Goal: Task Accomplishment & Management: Complete application form

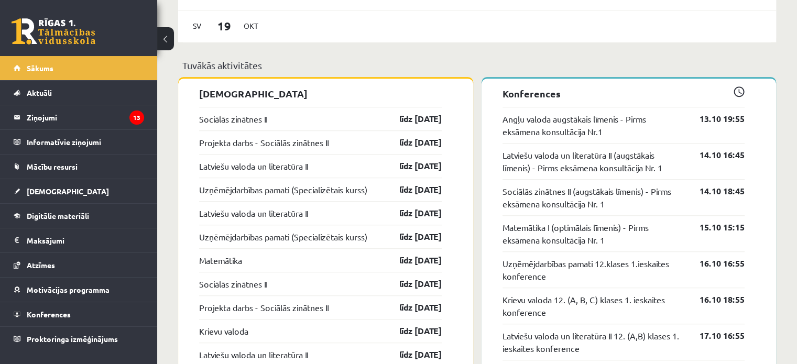
scroll to position [800, 0]
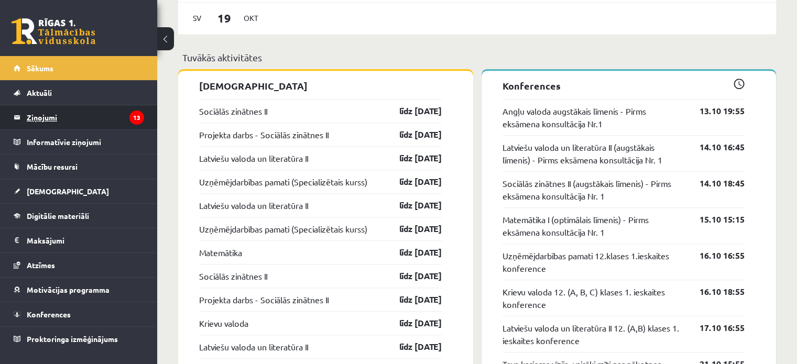
click at [103, 125] on legend "Ziņojumi 13" at bounding box center [85, 117] width 117 height 24
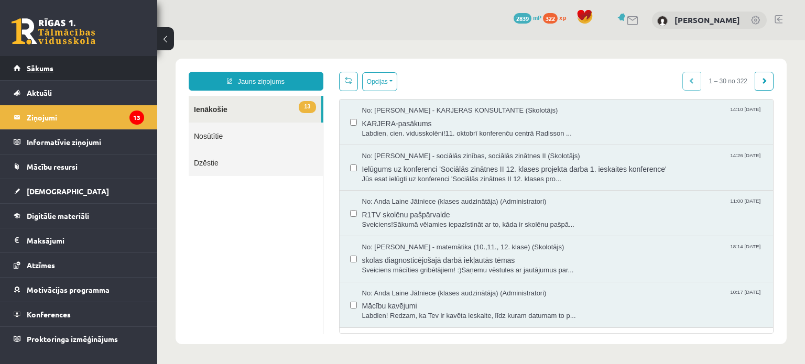
click at [94, 77] on link "Sākums" at bounding box center [79, 68] width 130 height 24
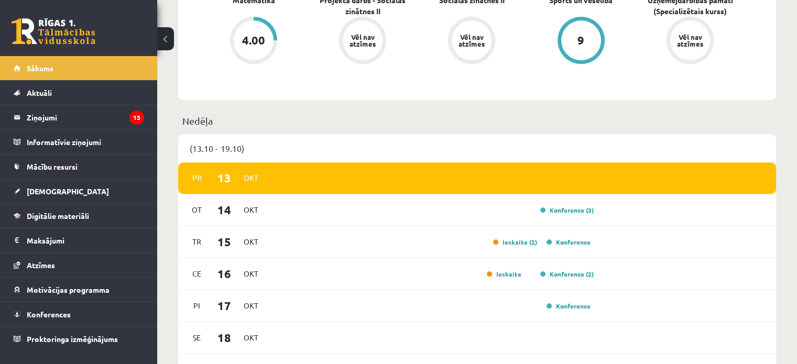
scroll to position [413, 0]
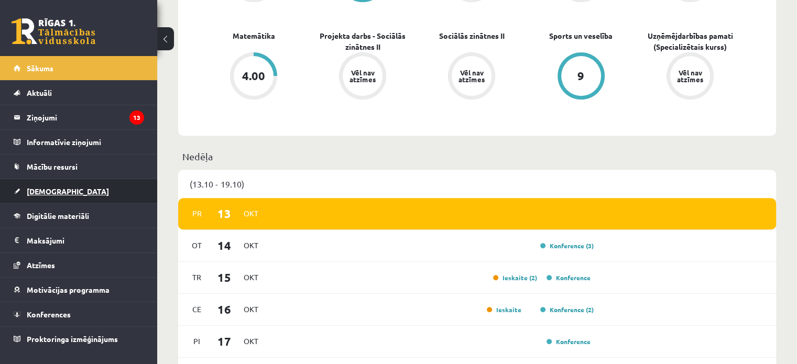
click at [59, 190] on link "[DEMOGRAPHIC_DATA]" at bounding box center [79, 191] width 130 height 24
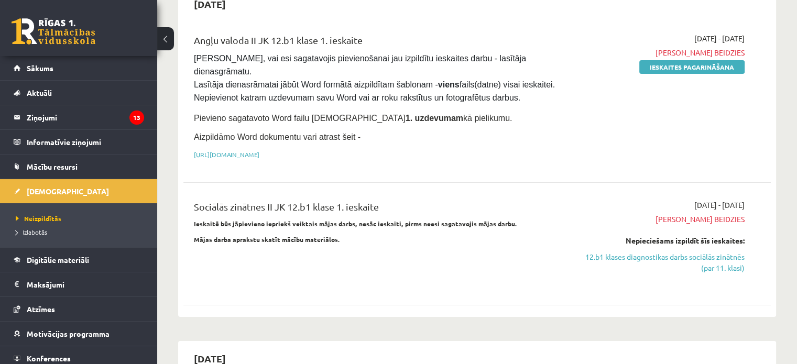
scroll to position [115, 0]
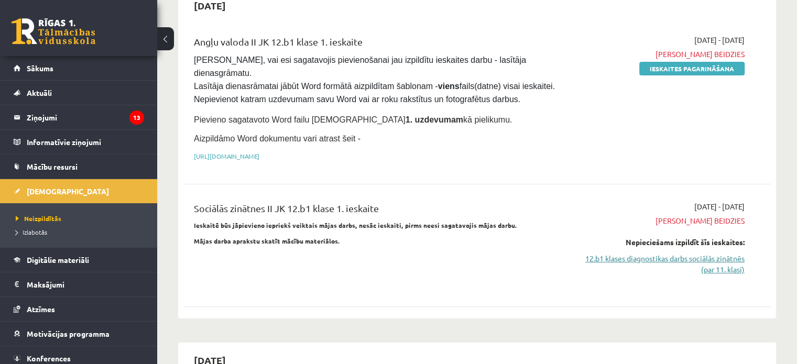
click at [638, 253] on link "12.b1 klases diagnostikas darbs sociālās zinātnēs (par 11. klasi)" at bounding box center [657, 264] width 173 height 22
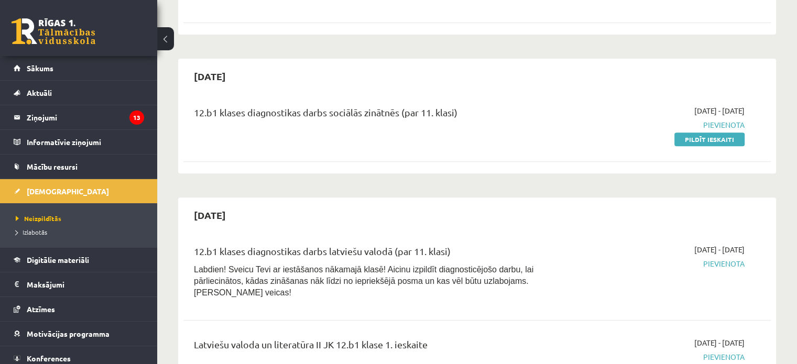
scroll to position [373, 0]
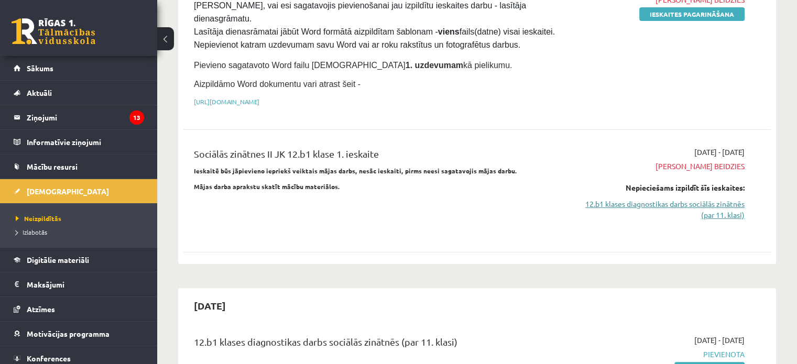
click at [710, 199] on link "12.b1 klases diagnostikas darbs sociālās zinātnēs (par 11. klasi)" at bounding box center [657, 210] width 173 height 22
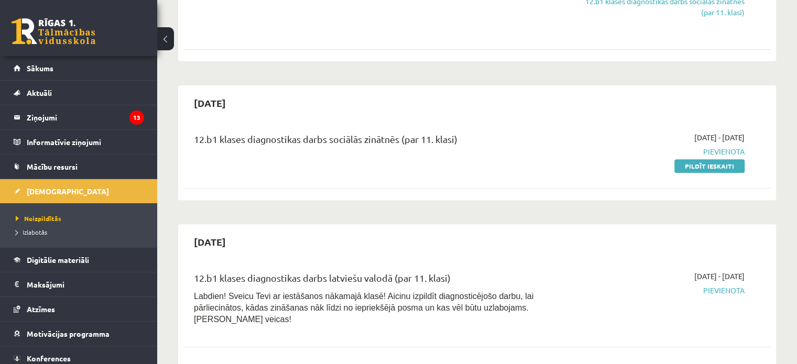
scroll to position [372, 0]
click at [713, 160] on link "Pildīt ieskaiti" at bounding box center [709, 167] width 70 height 14
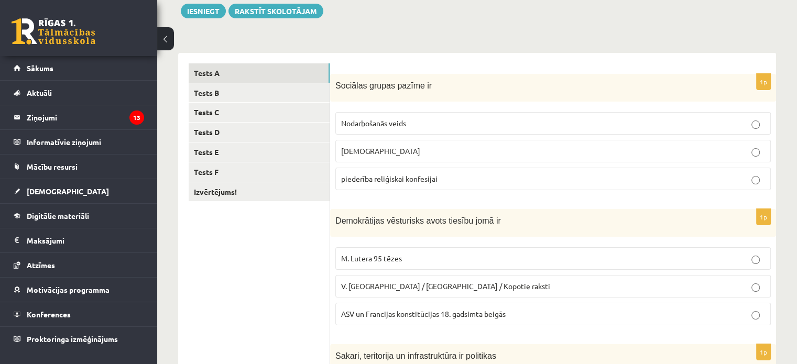
scroll to position [126, 0]
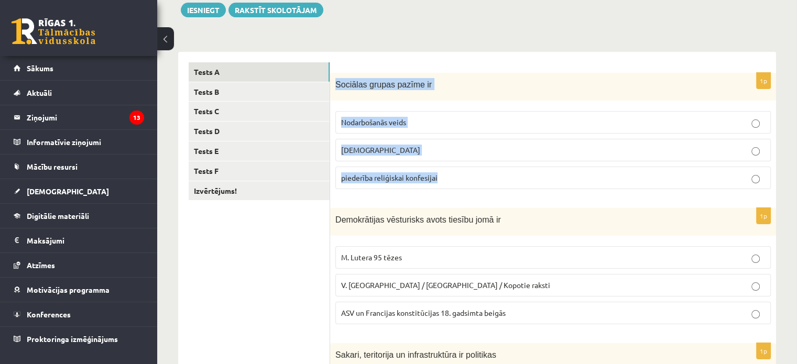
drag, startPoint x: 336, startPoint y: 82, endPoint x: 503, endPoint y: 184, distance: 195.6
click at [503, 184] on div "1p Sociālas grupas pazīme ir Nodarbošanās veids individuālisms piederība reliģi…" at bounding box center [553, 135] width 446 height 125
copy div "Sociālas grupas pazīme ir Nodarbošanās veids individuālisms piederība reliģiska…"
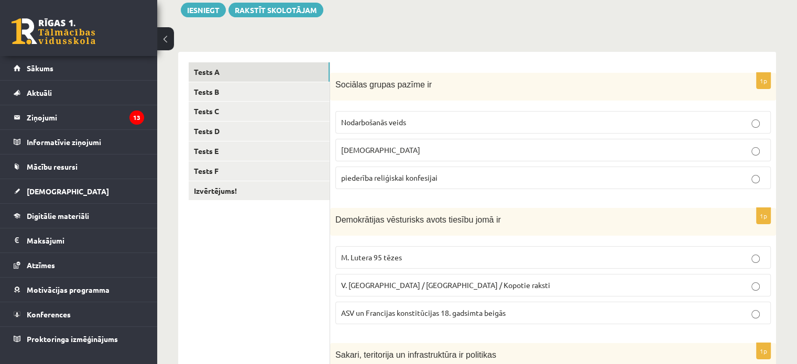
click at [425, 176] on span "piederība reliģiskai konfesijai" at bounding box center [389, 177] width 96 height 9
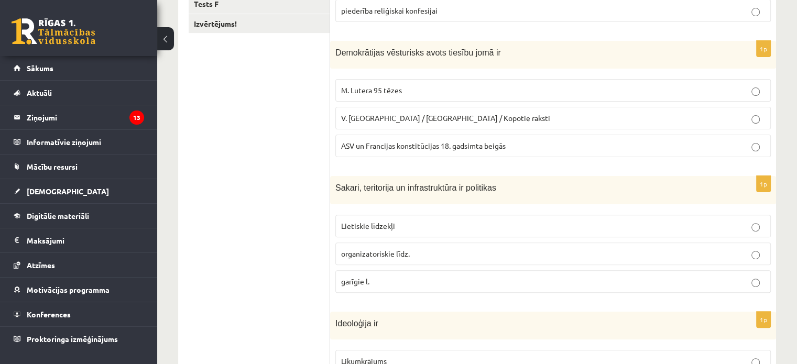
scroll to position [295, 0]
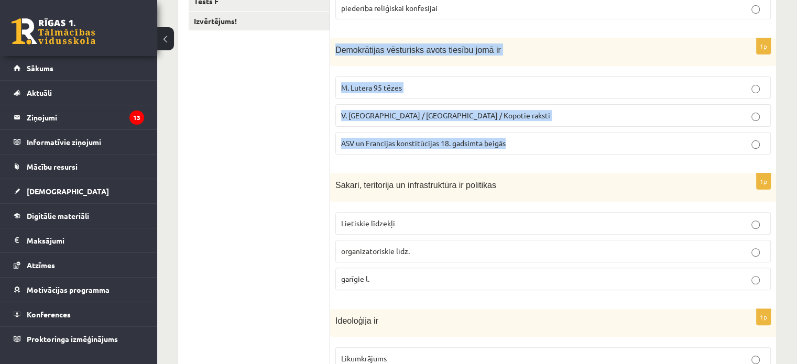
drag, startPoint x: 333, startPoint y: 48, endPoint x: 513, endPoint y: 131, distance: 198.3
click at [513, 131] on div "1p Demokrātijas vēsturisks avots tiesību jomā ir M. Lutera 95 tēzes V. Ļeņina /…" at bounding box center [553, 100] width 446 height 125
copy div "Demokrātijas vēsturisks avots tiesību jomā ir M. Lutera 95 tēzes V. Ļeņina / Uļ…"
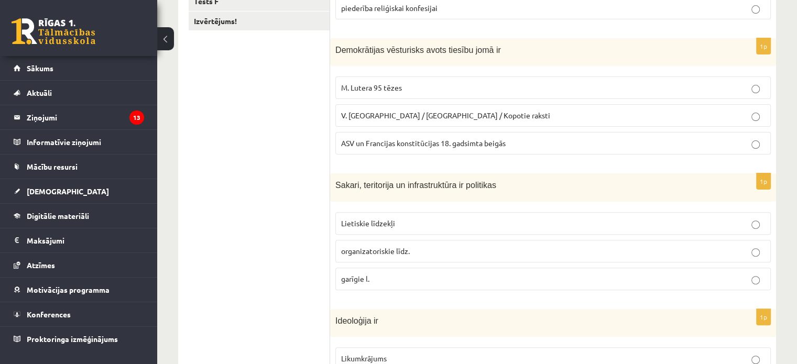
click at [287, 128] on ul "Tests A Tests B Tests C Tests D Tests E Tests F Izvērtējums!" at bounding box center [259, 231] width 141 height 677
click at [403, 139] on span "ASV un Francijas konstitūcijas 18. gadsimta beigās" at bounding box center [423, 142] width 164 height 9
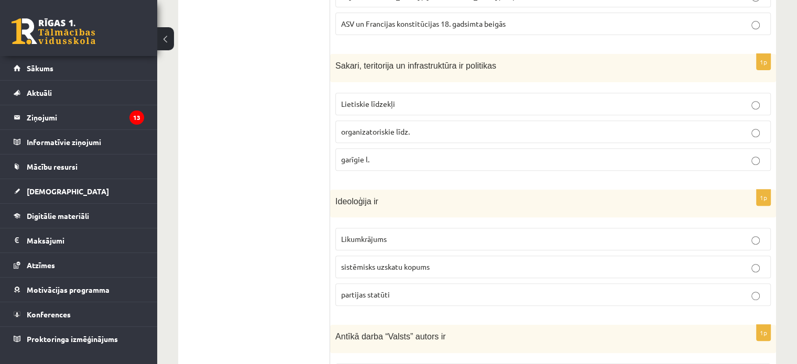
scroll to position [415, 0]
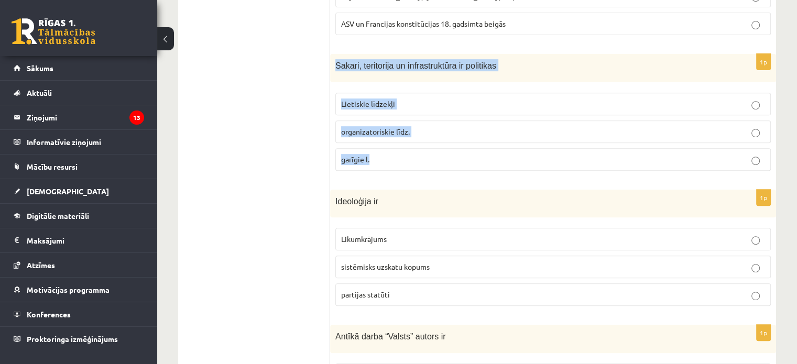
drag, startPoint x: 334, startPoint y: 61, endPoint x: 409, endPoint y: 150, distance: 116.0
click at [409, 150] on div "1p Sakari, teritorija un infrastruktūra ir politikas Lietiskie līdzekļi organiz…" at bounding box center [553, 116] width 446 height 125
copy div "Sakari, teritorija un infrastruktūra ir politikas Lietiskie līdzekļi organizato…"
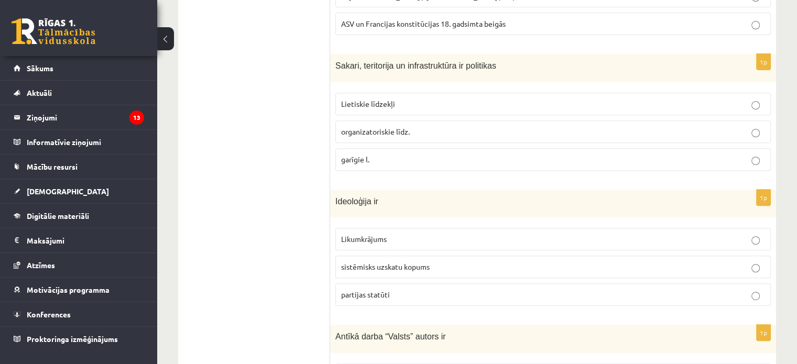
click at [318, 104] on ul "Tests A Tests B Tests C Tests D Tests E Tests F Izvērtējums!" at bounding box center [259, 111] width 141 height 677
click at [376, 103] on span "Lietiskie līdzekļi" at bounding box center [368, 103] width 54 height 9
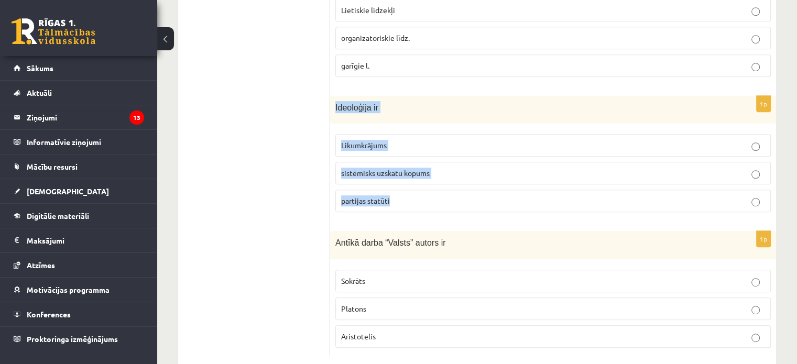
drag, startPoint x: 334, startPoint y: 104, endPoint x: 430, endPoint y: 185, distance: 125.7
click at [430, 185] on div "1p Ideoloģija ir Likumkrājums sistēmisks uzskatu kopums partijas statūti" at bounding box center [553, 158] width 446 height 125
copy div "Ideoloģija ir Likumkrājums sistēmisks uzskatu kopums partijas statūti"
click at [383, 172] on span "sistēmisks uzskatu kopums" at bounding box center [385, 172] width 89 height 9
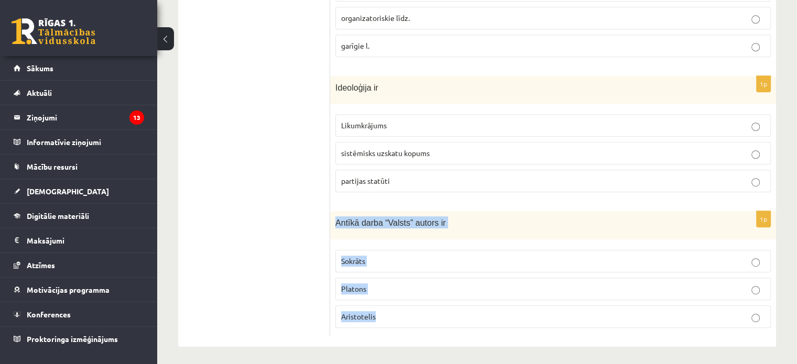
drag, startPoint x: 333, startPoint y: 221, endPoint x: 430, endPoint y: 318, distance: 137.0
click at [430, 318] on div "1p Antīkā darba “Valsts” autors ir Sokrāts Platons Aristotelis" at bounding box center [553, 274] width 446 height 126
copy div "Antīkā darba “Valsts” autors ir Sokrāts Platons Aristotelis"
click at [377, 287] on p "Platons" at bounding box center [553, 288] width 424 height 11
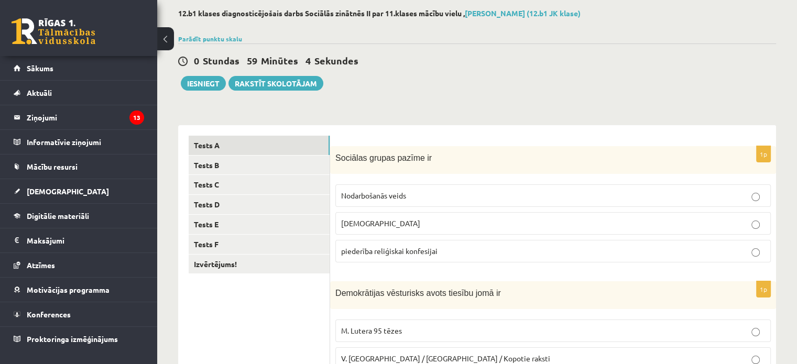
scroll to position [0, 0]
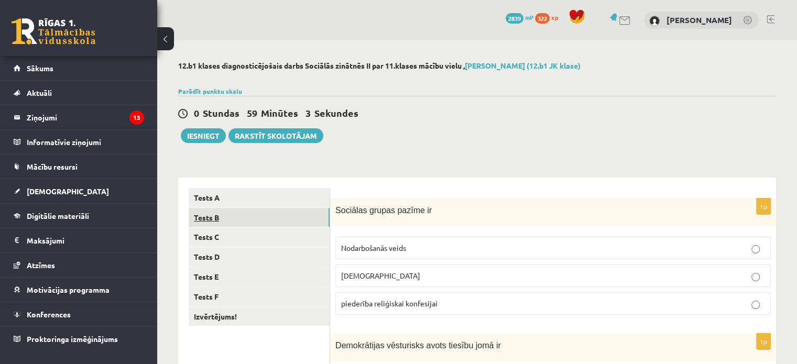
click at [251, 224] on link "Tests B" at bounding box center [259, 217] width 141 height 19
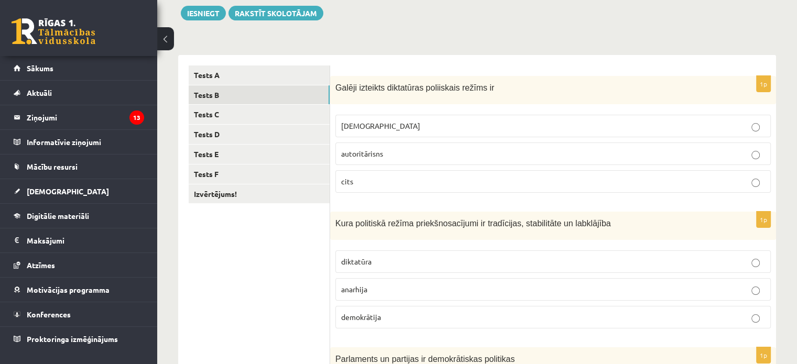
scroll to position [123, 0]
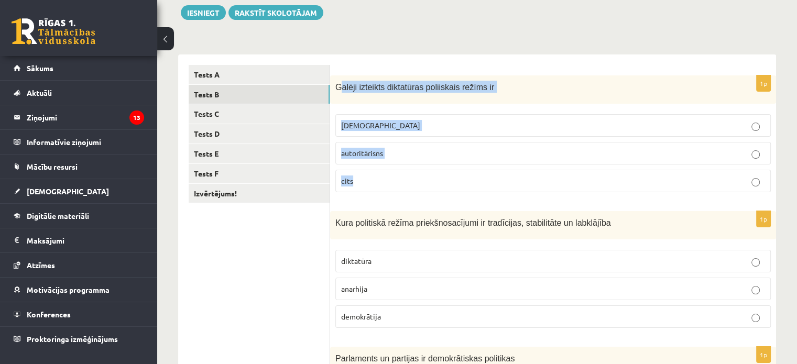
drag, startPoint x: 338, startPoint y: 84, endPoint x: 393, endPoint y: 172, distance: 103.6
click at [393, 172] on div "1p Galēji izteikts diktatūras poliiskais režīms ir totalitārisms autoritārisns …" at bounding box center [553, 138] width 446 height 126
drag, startPoint x: 336, startPoint y: 85, endPoint x: 393, endPoint y: 191, distance: 119.8
click at [393, 191] on div "1p Galēji izteikts diktatūras poliiskais režīms ir totalitārisms autoritārisns …" at bounding box center [553, 138] width 446 height 126
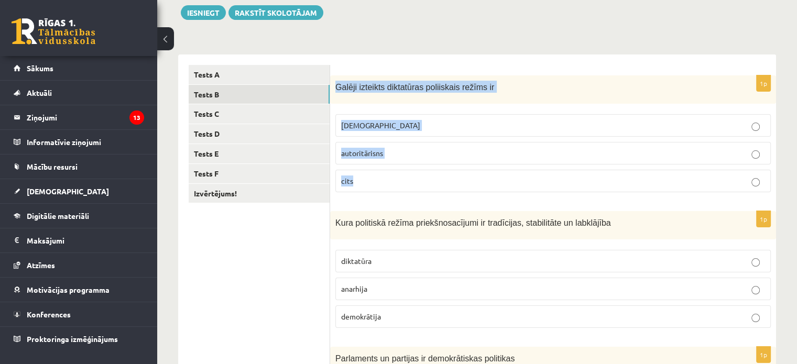
copy div "Galēji izteikts diktatūras poliiskais režīms ir totalitārisms autoritārisns cits"
click at [371, 118] on label "totalitārisms" at bounding box center [552, 125] width 435 height 23
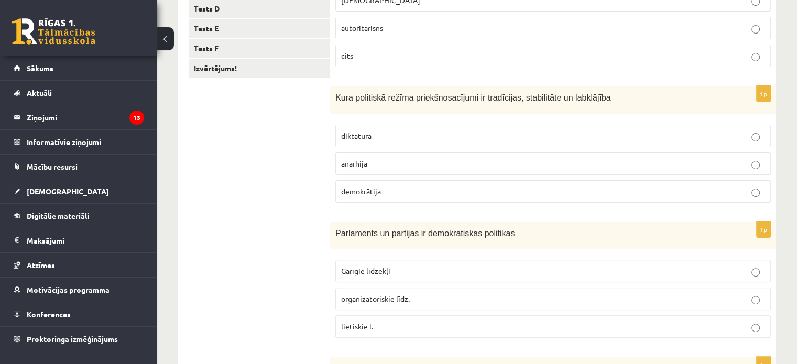
scroll to position [249, 0]
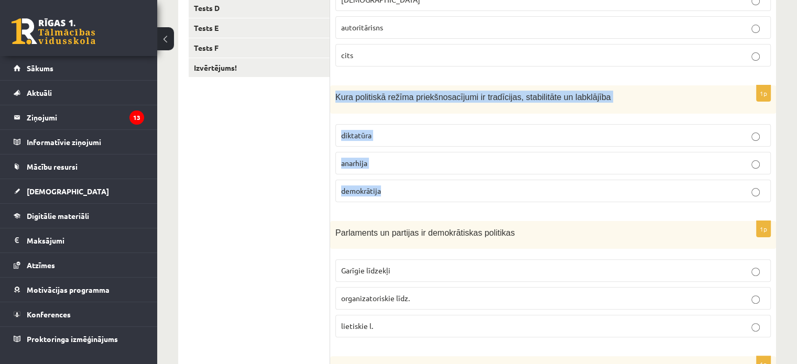
drag, startPoint x: 334, startPoint y: 98, endPoint x: 412, endPoint y: 187, distance: 118.4
click at [412, 187] on div "1p Kura politiskā režīma priekšnosacījumi ir tradīcijas, stabilitāte un labklāj…" at bounding box center [553, 147] width 446 height 125
copy div "Kura politiskā režīma priekšnosacījumi ir tradīcijas, stabilitāte un labklājība…"
click at [364, 186] on span "demokrātija" at bounding box center [361, 190] width 40 height 9
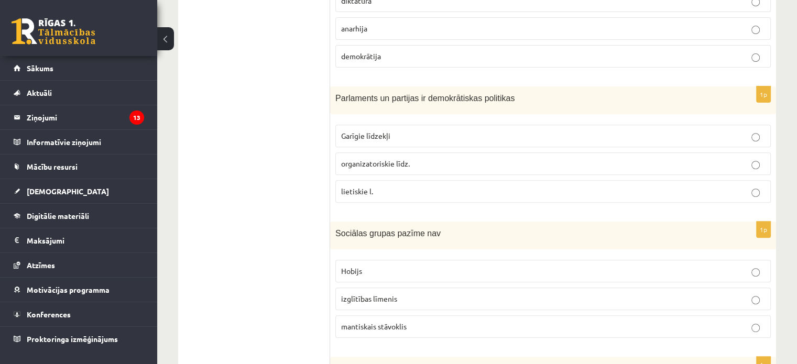
scroll to position [411, 0]
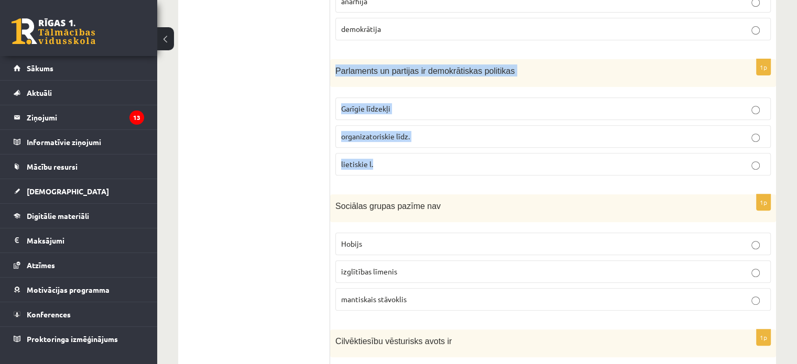
drag, startPoint x: 335, startPoint y: 67, endPoint x: 413, endPoint y: 150, distance: 114.2
click at [413, 150] on div "1p Parlaments un partijas ir demokrātiskas politikas Garīgie līdzekļi organizat…" at bounding box center [553, 121] width 446 height 125
copy div "Parlaments un partijas ir demokrātiskas politikas Garīgie līdzekļi organizatori…"
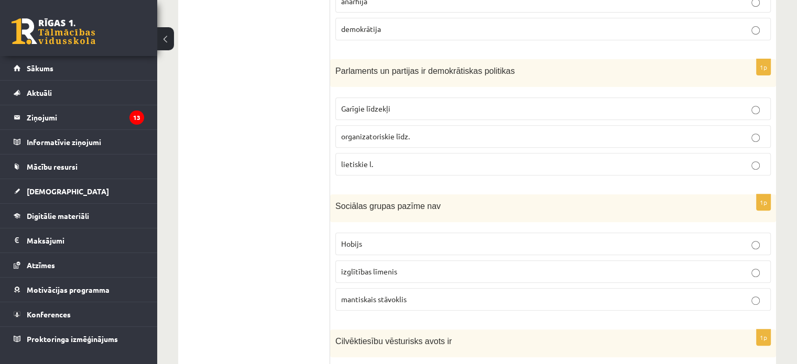
click at [283, 148] on ul "Tests A Tests B Tests C Tests D Tests E Tests F Izvērtējums!" at bounding box center [259, 115] width 141 height 677
click at [363, 136] on span "organizatoriskie līdz." at bounding box center [375, 135] width 69 height 9
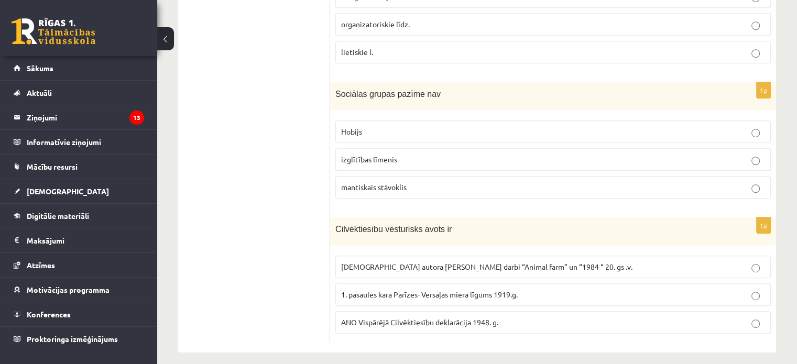
scroll to position [524, 0]
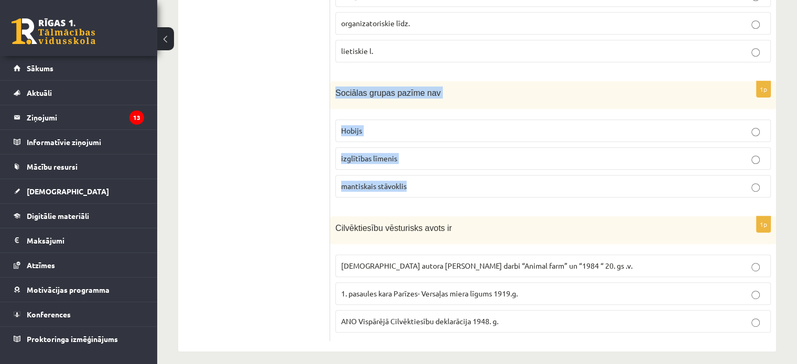
drag, startPoint x: 335, startPoint y: 85, endPoint x: 438, endPoint y: 182, distance: 141.6
click at [438, 182] on div "1p Sociālas grupas pazīme nav Hobijs izglītības līmenis mantiskais stāvoklis" at bounding box center [553, 143] width 446 height 125
copy div "Sociālas grupas pazīme nav Hobijs izglītības līmenis mantiskais stāvoklis"
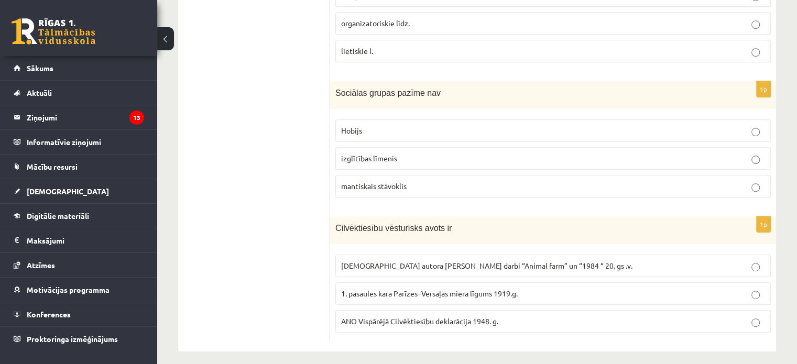
click at [312, 159] on ul "Tests A Tests B Tests C Tests D Tests E Tests F Izvērtējums!" at bounding box center [259, 2] width 141 height 677
click at [367, 126] on p "Hobijs" at bounding box center [553, 130] width 424 height 11
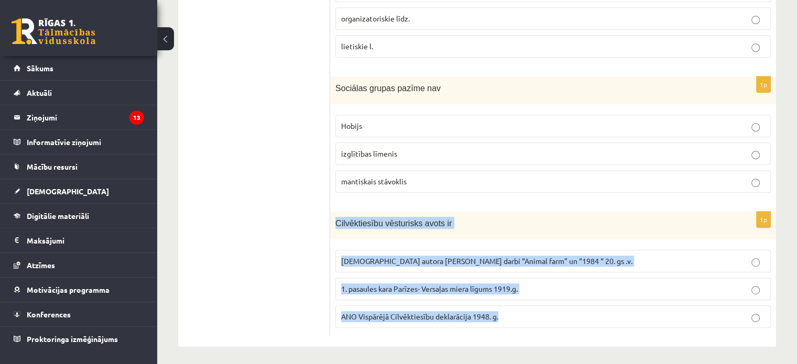
drag, startPoint x: 334, startPoint y: 218, endPoint x: 507, endPoint y: 318, distance: 200.0
click at [507, 318] on div "1p Cilvēktiesību vēsturisks avots ir Angļu autora George Orwell darbi “Animal f…" at bounding box center [553, 274] width 446 height 125
copy div "Cilvēktiesību vēsturisks avots ir Angļu autora George Orwell darbi “Animal farm…"
click at [459, 312] on span "ANO Vispārējā Cilvēktiesību deklarācija 1948. g." at bounding box center [419, 316] width 157 height 9
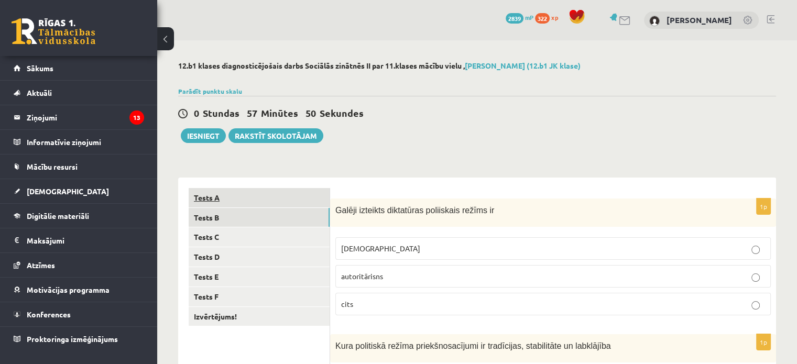
scroll to position [83, 0]
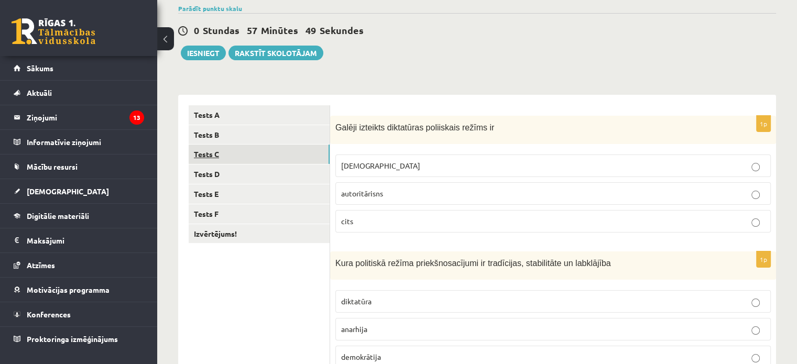
click at [277, 150] on link "Tests C" at bounding box center [259, 154] width 141 height 19
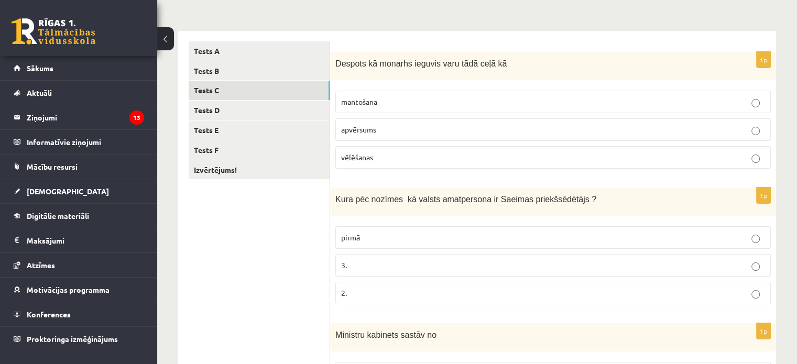
scroll to position [157, 0]
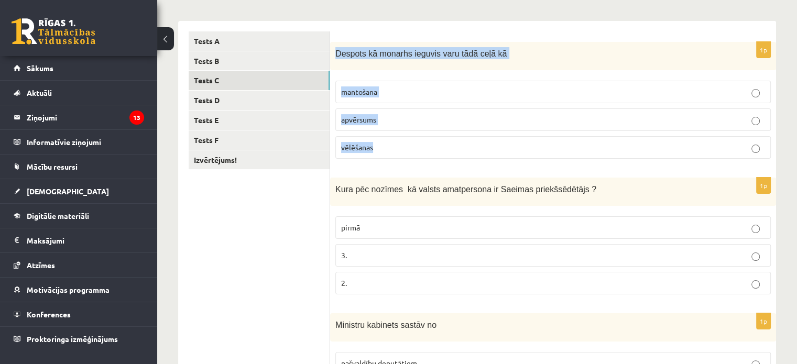
drag, startPoint x: 331, startPoint y: 49, endPoint x: 414, endPoint y: 139, distance: 123.4
click at [414, 139] on div "1p Despots kā monarhs ieguvis varu tādā ceļā kā mantošana apvērsums vēlēšanas" at bounding box center [553, 105] width 446 height 126
click at [394, 124] on p "apvērsums" at bounding box center [553, 119] width 424 height 11
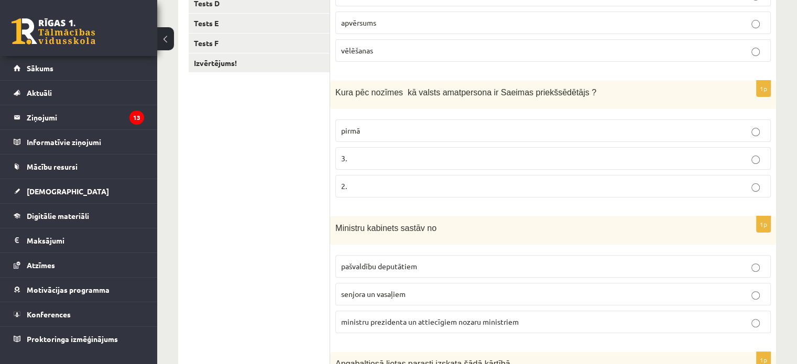
scroll to position [268, 0]
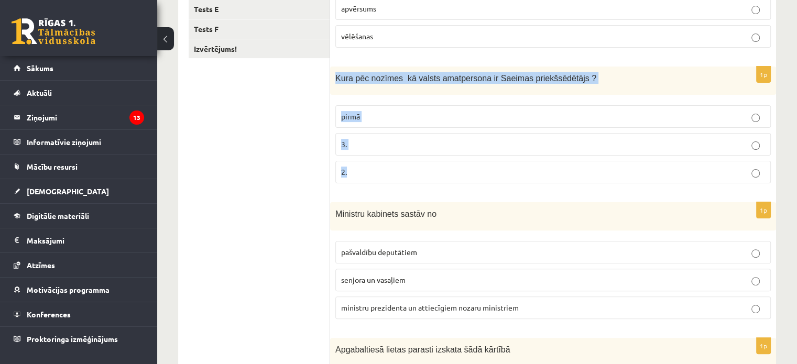
drag, startPoint x: 337, startPoint y: 76, endPoint x: 406, endPoint y: 160, distance: 109.1
click at [406, 160] on div "1p Kura pēc nozīmes kā valsts amatpersona ir Saeimas priekšsēdētājs ? pirmā 3. …" at bounding box center [553, 129] width 446 height 125
click at [352, 169] on p "2." at bounding box center [553, 172] width 424 height 11
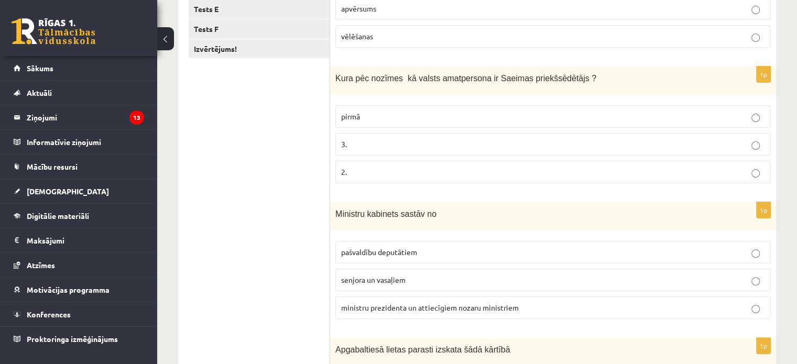
scroll to position [440, 0]
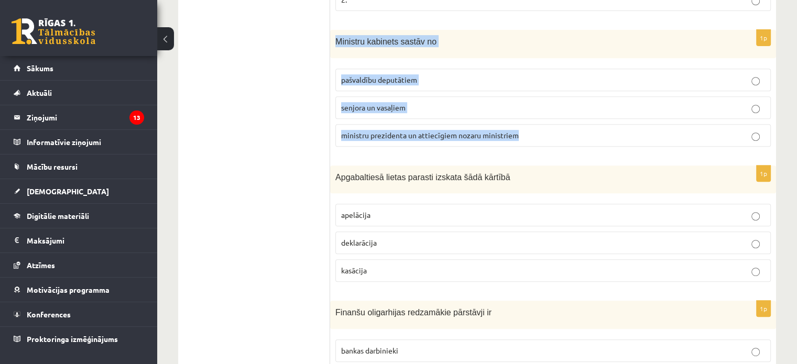
drag, startPoint x: 335, startPoint y: 40, endPoint x: 570, endPoint y: 125, distance: 249.5
click at [570, 125] on div "1p Ministru kabinets sastāv no pašvaldību deputātiem senjora un vasaļiem minist…" at bounding box center [553, 93] width 446 height 126
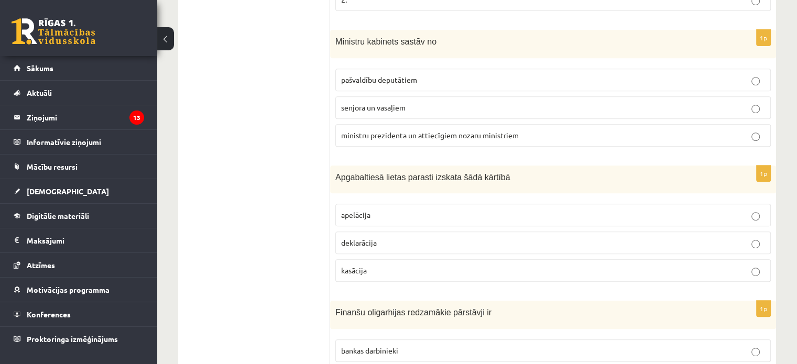
click at [277, 135] on ul "Tests A Tests B Tests C Tests D Tests E Tests F Izvērtējums!" at bounding box center [259, 87] width 141 height 678
click at [377, 130] on span "ministru prezidenta un attiecīgiem nozaru ministriem" at bounding box center [430, 134] width 178 height 9
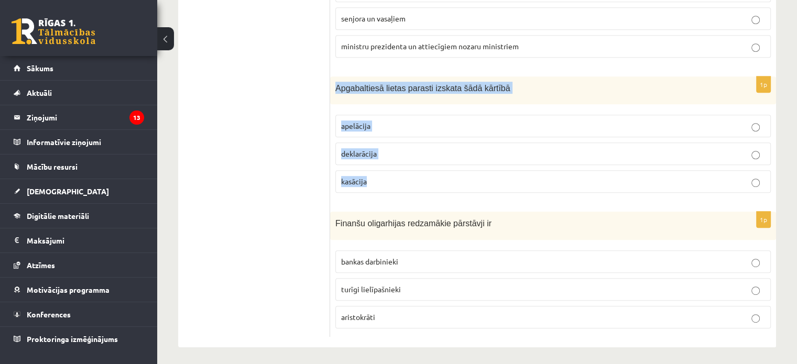
drag, startPoint x: 335, startPoint y: 85, endPoint x: 417, endPoint y: 163, distance: 113.0
click at [417, 163] on div "1p Apgabaltiesā lietas parasti izskata šādā kārtībā apelācija deklarācija kasāc…" at bounding box center [553, 138] width 446 height 125
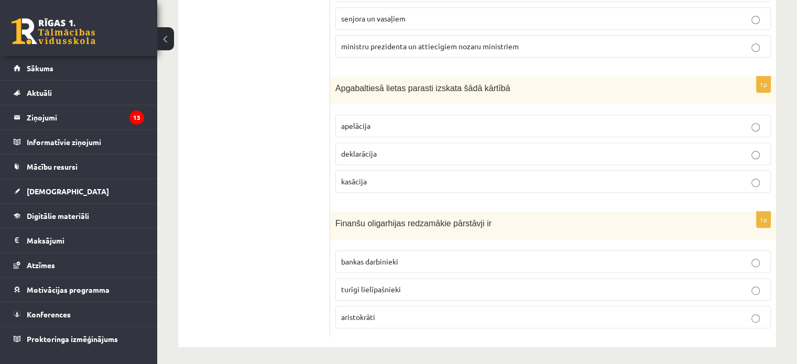
click at [371, 125] on p "apelācija" at bounding box center [553, 125] width 424 height 11
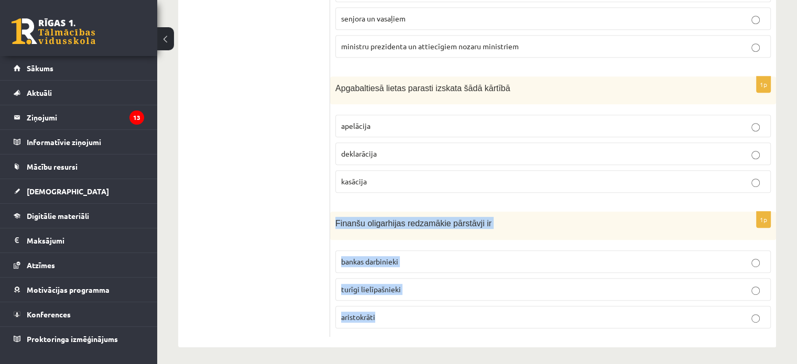
drag, startPoint x: 332, startPoint y: 221, endPoint x: 431, endPoint y: 303, distance: 128.7
click at [431, 303] on div "1p Finanšu oligarhijas redzamākie pārstāvji ir bankas darbinieki turīgi lielīpa…" at bounding box center [553, 274] width 446 height 125
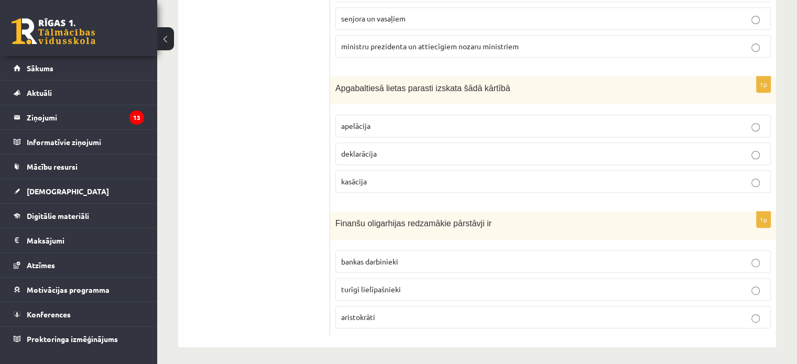
click at [370, 284] on span "turīgi lielīpašnieki" at bounding box center [371, 288] width 60 height 9
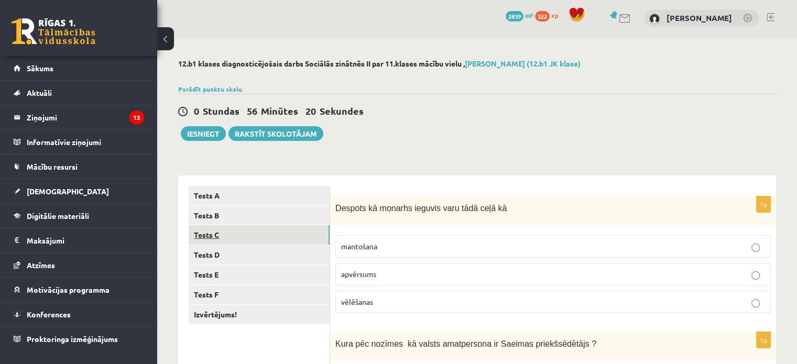
scroll to position [0, 0]
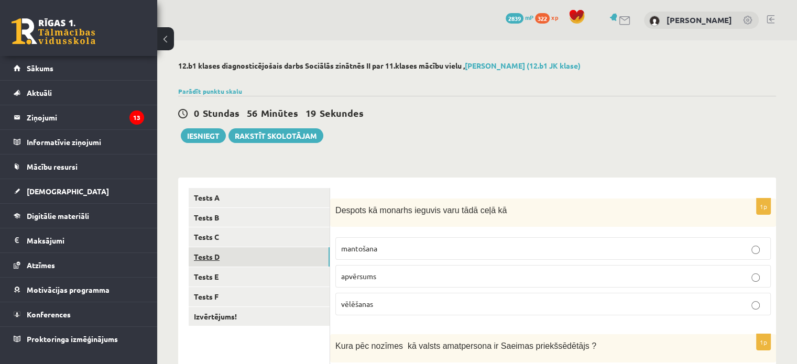
click at [262, 257] on link "Tests D" at bounding box center [259, 256] width 141 height 19
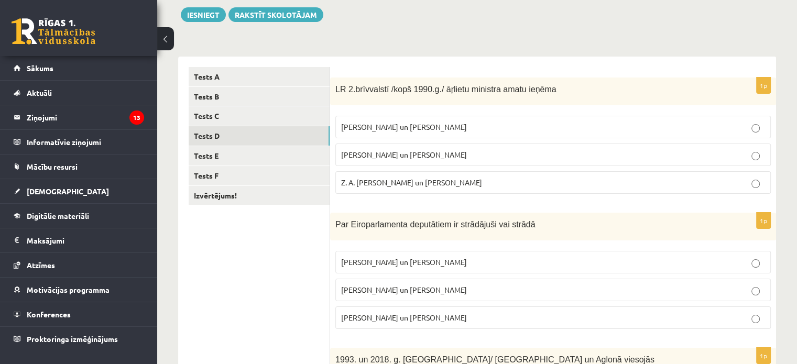
scroll to position [129, 0]
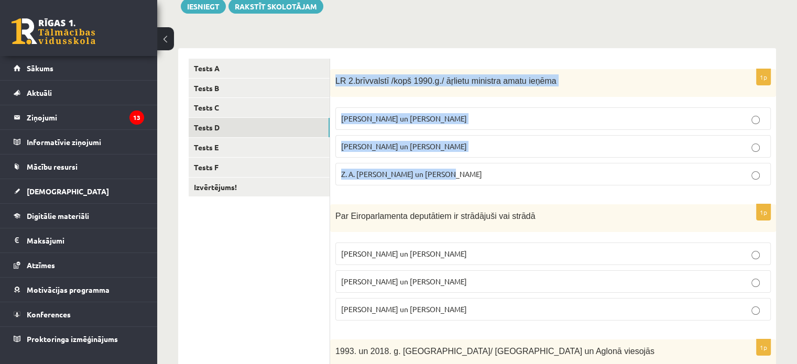
drag, startPoint x: 335, startPoint y: 83, endPoint x: 457, endPoint y: 168, distance: 147.9
click at [457, 168] on div "1p LR 2.brīvvalstī /kopš 1990.g./ āŗlietu ministra amatu ieņēma A. Pinočets un …" at bounding box center [553, 131] width 446 height 125
click at [438, 34] on div "**********" at bounding box center [477, 338] width 640 height 855
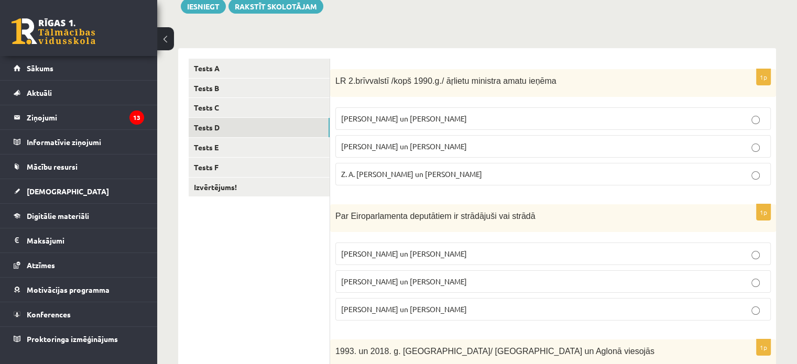
click at [393, 149] on span "A. Pabriks un J Jurkāns" at bounding box center [404, 145] width 126 height 9
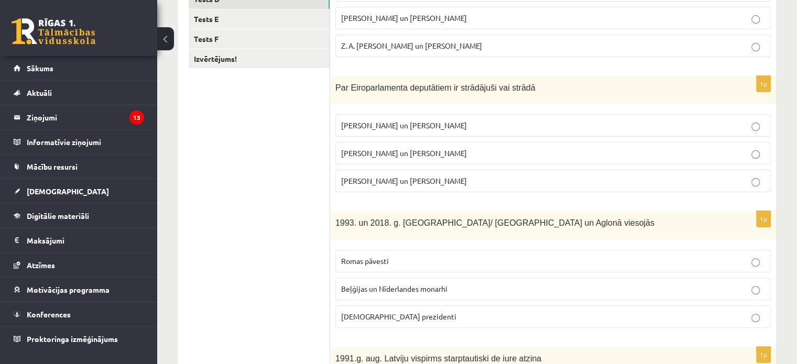
scroll to position [259, 0]
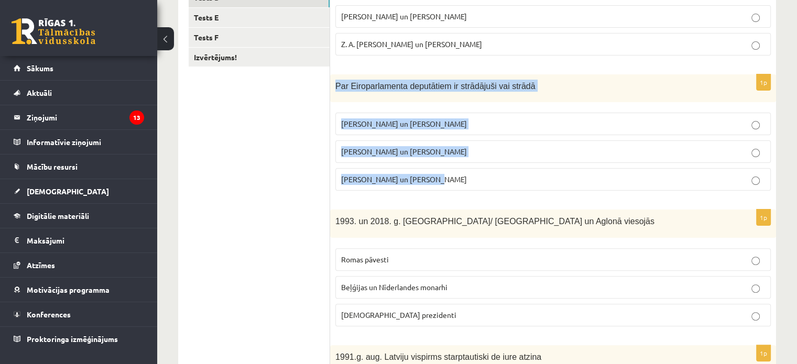
drag, startPoint x: 334, startPoint y: 83, endPoint x: 452, endPoint y: 173, distance: 148.3
click at [452, 173] on div "1p Par Eiroparlamenta deputātiem ir strādājuši vai strādā V. Koziols un A. Kalv…" at bounding box center [553, 136] width 446 height 125
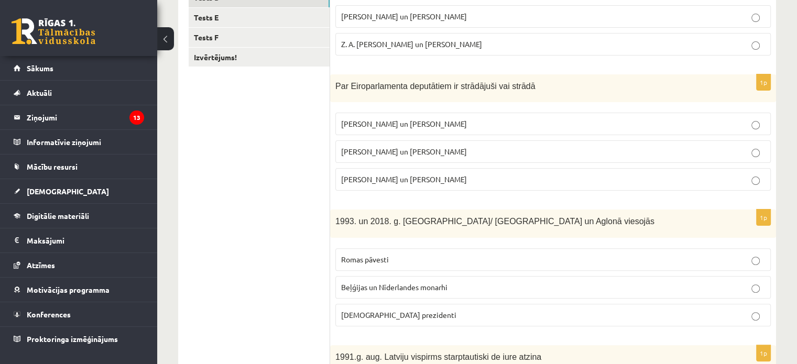
click at [242, 202] on ul "Tests A Tests B Tests C Tests D Tests E Tests F Izvērtējums!" at bounding box center [259, 267] width 141 height 676
click at [369, 154] on span "I. Vaidere un N. Ušakovs" at bounding box center [404, 151] width 126 height 9
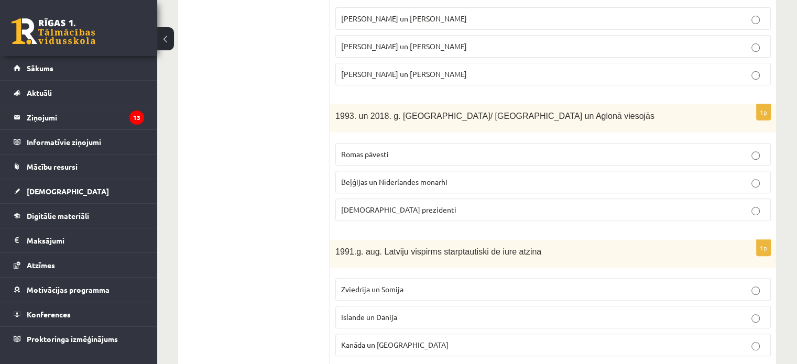
scroll to position [392, 0]
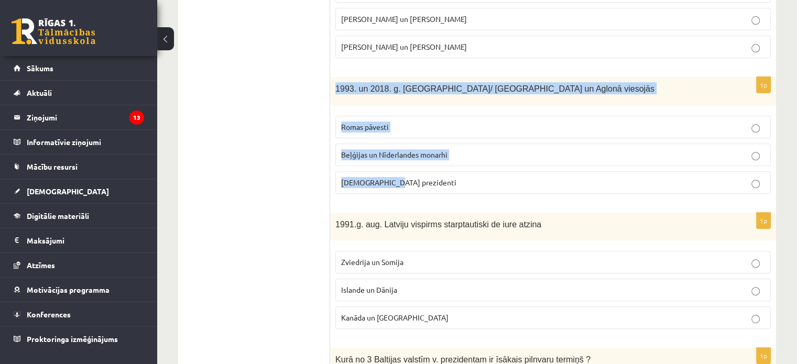
drag, startPoint x: 335, startPoint y: 84, endPoint x: 411, endPoint y: 183, distance: 124.8
click at [411, 183] on div "1p 1993. un 2018. g. Latvijā/ Rīgā un Aglonā viesojās Romas pāvesti Beļģijas un…" at bounding box center [553, 139] width 446 height 125
click at [401, 122] on p "Romas pāvesti" at bounding box center [553, 127] width 424 height 11
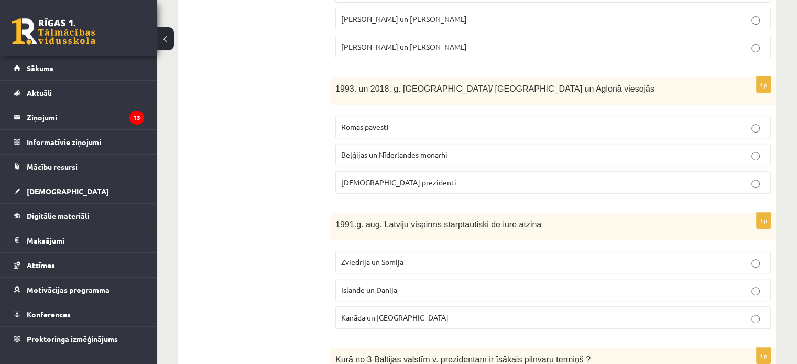
scroll to position [528, 0]
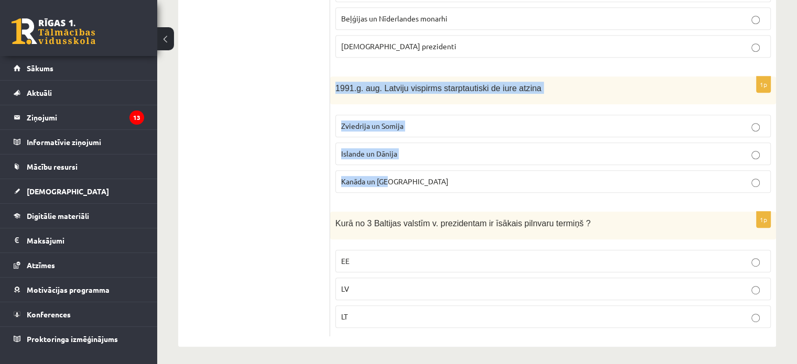
drag, startPoint x: 334, startPoint y: 79, endPoint x: 409, endPoint y: 169, distance: 117.9
click at [409, 169] on div "1p 1991.g. aug. Latviju vispirms starptautiski de iure atzina Zviedrija un Somi…" at bounding box center [553, 138] width 446 height 125
click at [370, 127] on span "Zviedrija un Somija" at bounding box center [372, 125] width 62 height 9
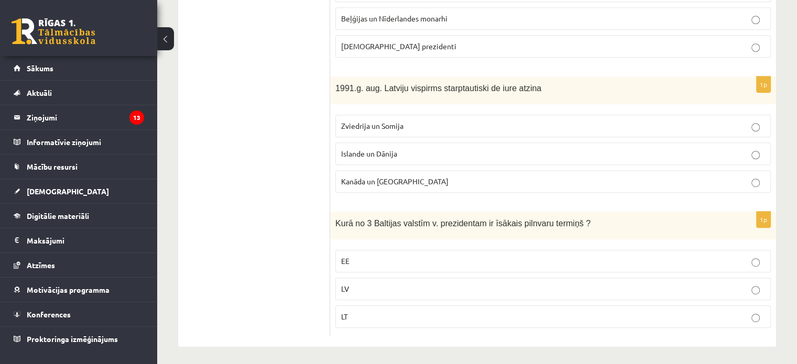
click at [368, 177] on span "Kanāda un ASV" at bounding box center [394, 181] width 107 height 9
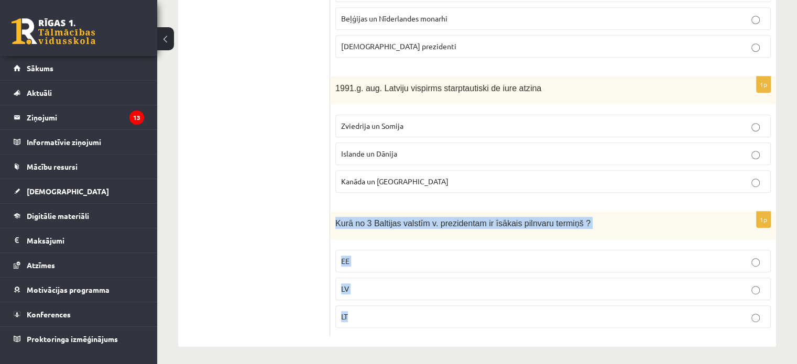
drag, startPoint x: 334, startPoint y: 217, endPoint x: 405, endPoint y: 307, distance: 115.3
click at [405, 307] on div "1p Kurā no 3 Baltijas valstīm v. prezidentam ir īsākais pilnvaru termiņš ? EE L…" at bounding box center [553, 274] width 446 height 125
click at [347, 260] on span "EE" at bounding box center [345, 260] width 8 height 9
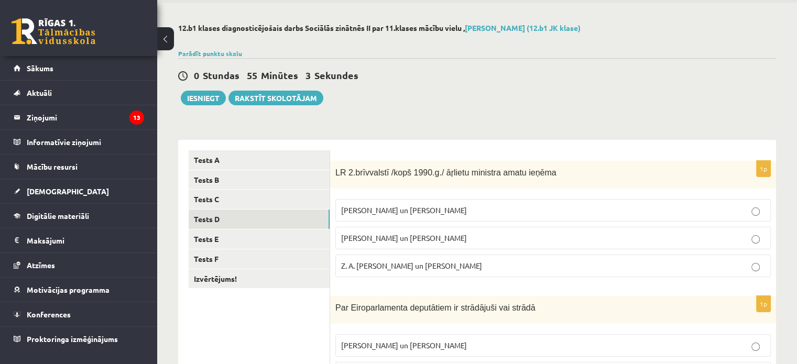
scroll to position [0, 0]
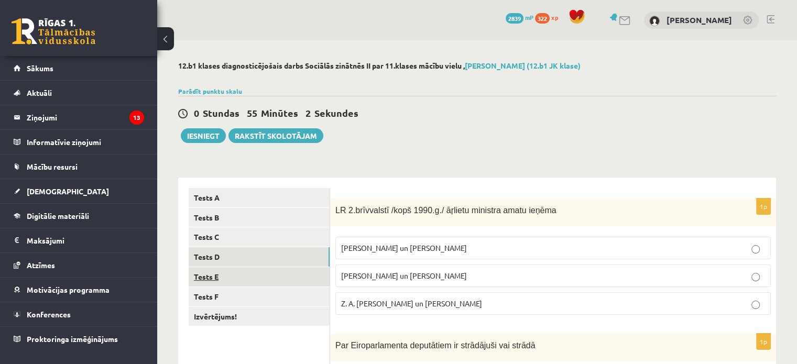
click at [237, 275] on link "Tests E" at bounding box center [259, 276] width 141 height 19
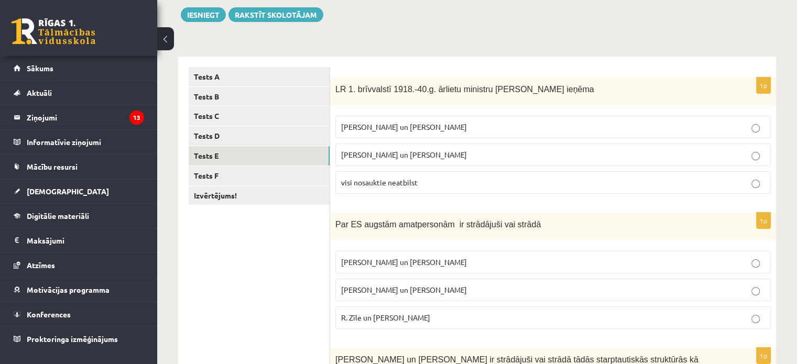
scroll to position [122, 0]
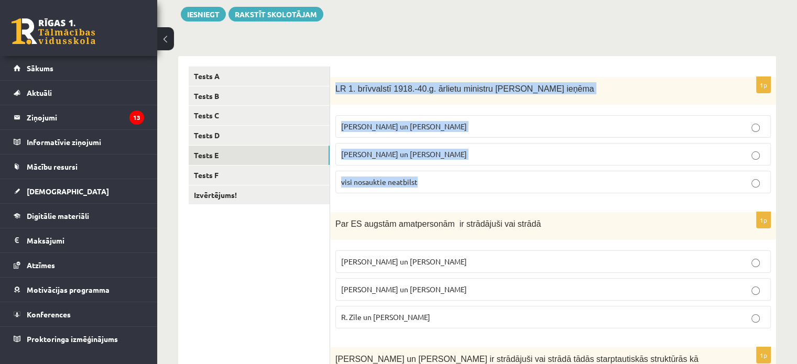
drag, startPoint x: 334, startPoint y: 89, endPoint x: 442, endPoint y: 177, distance: 138.8
click at [442, 177] on div "1p LR 1. brīvvalstī 1918.-40.g. ārlietu ministru amatu ieņēma Z. Meierovics un …" at bounding box center [553, 139] width 446 height 125
click at [404, 94] on div "LR 1. brīvvalstī 1918.-40.g. ārlietu ministru amatu ieņēma" at bounding box center [553, 91] width 446 height 28
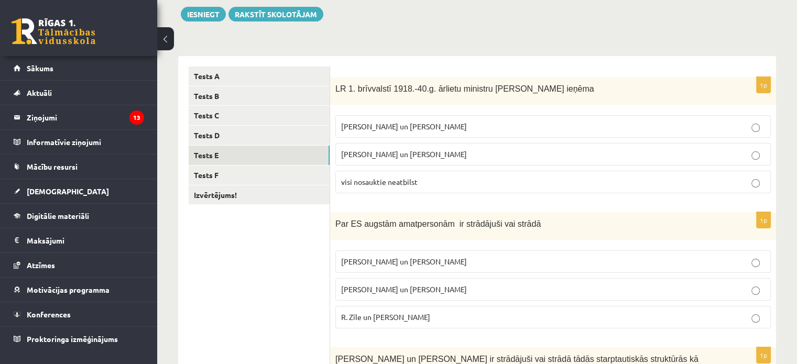
click at [395, 131] on p "Z. Meierovics un V. Munters" at bounding box center [553, 126] width 424 height 11
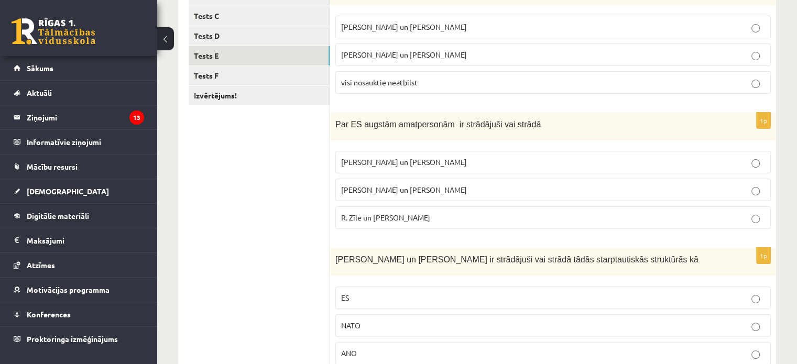
scroll to position [230, 0]
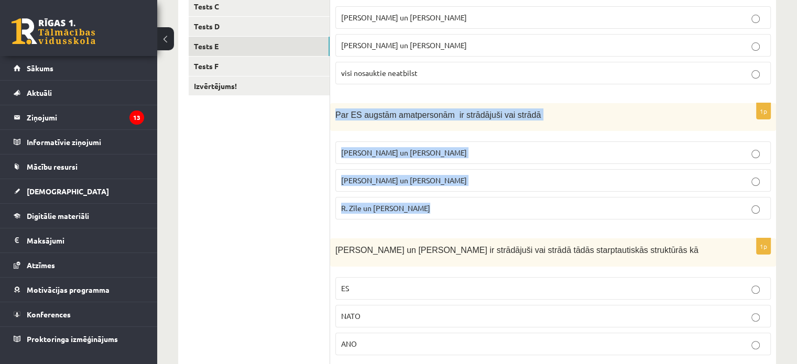
drag, startPoint x: 337, startPoint y: 113, endPoint x: 444, endPoint y: 201, distance: 138.1
click at [444, 201] on div "1p Par ES augstām amatpersonām ir strādājuši vai strādā M. Zālīte un Z. Liepiņš…" at bounding box center [553, 165] width 446 height 125
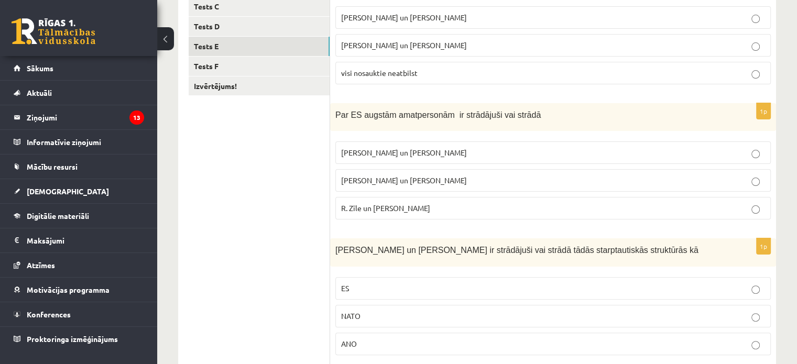
click at [329, 126] on ul "Tests A Tests B Tests C Tests D Tests E Tests F Izvērtējums!" at bounding box center [259, 296] width 141 height 676
click at [372, 207] on span "R. Zīle un V.Dombrovskis" at bounding box center [385, 207] width 89 height 9
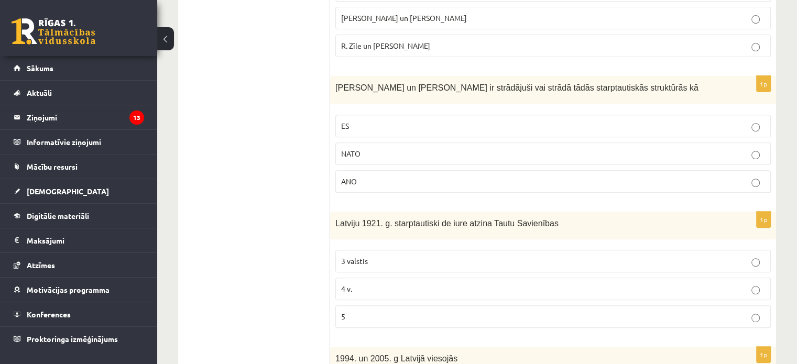
scroll to position [393, 0]
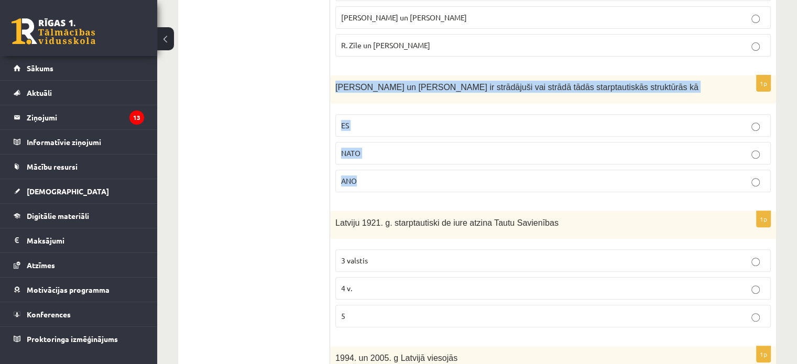
drag, startPoint x: 333, startPoint y: 83, endPoint x: 411, endPoint y: 174, distance: 120.3
click at [411, 174] on div "1p S. Kalniete un V. Dombrovskis ir strādājuši vai strādā tādās starptautiskās …" at bounding box center [553, 137] width 446 height 125
click at [360, 121] on p "ES" at bounding box center [553, 125] width 424 height 11
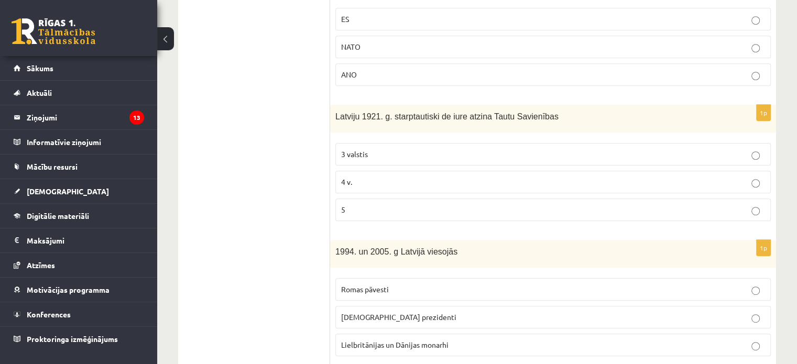
scroll to position [500, 0]
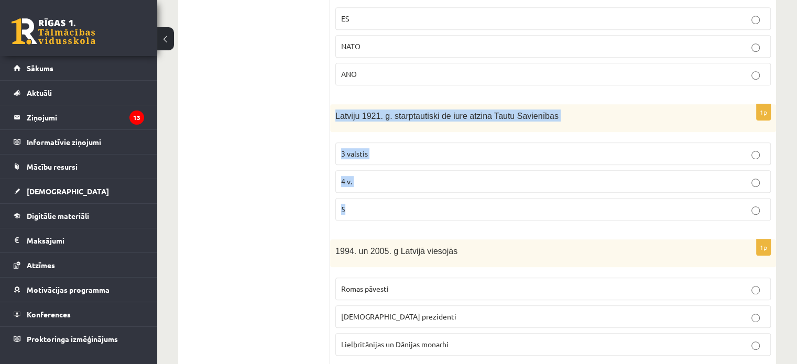
drag, startPoint x: 337, startPoint y: 114, endPoint x: 398, endPoint y: 194, distance: 100.9
click at [398, 194] on div "1p Latviju 1921. g. starptautiski de iure atzina Tautu Savienības 3 valstis 4 v…" at bounding box center [553, 166] width 446 height 125
click at [373, 152] on p "3 valstis" at bounding box center [553, 153] width 424 height 11
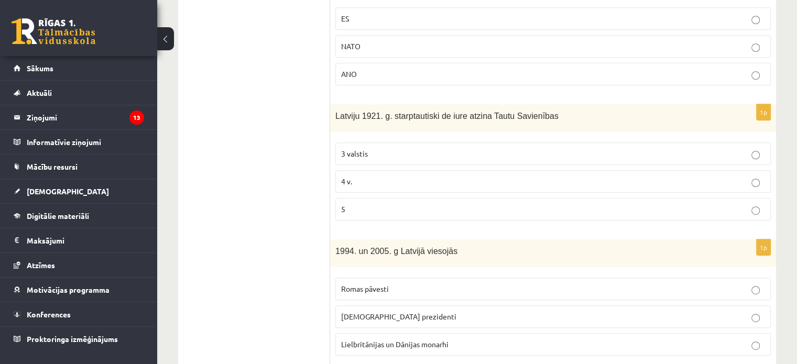
scroll to position [528, 0]
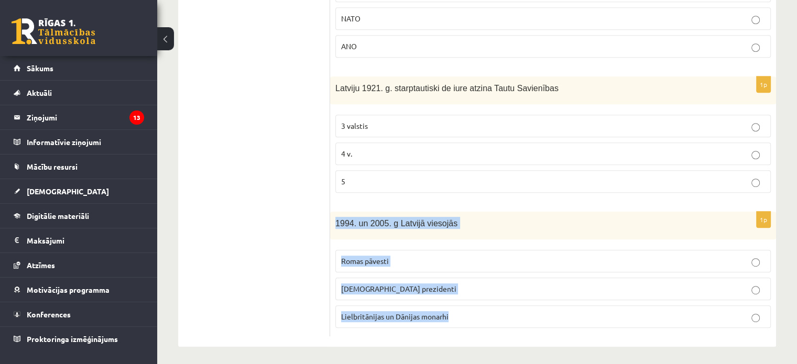
drag, startPoint x: 334, startPoint y: 225, endPoint x: 455, endPoint y: 327, distance: 157.9
click at [455, 327] on div "1p 1994. un 2005. g Latvijā viesojās Romas pāvesti ASV prezidenti Lielbritānija…" at bounding box center [553, 274] width 446 height 125
click at [355, 250] on label "Romas pāvesti" at bounding box center [552, 261] width 435 height 23
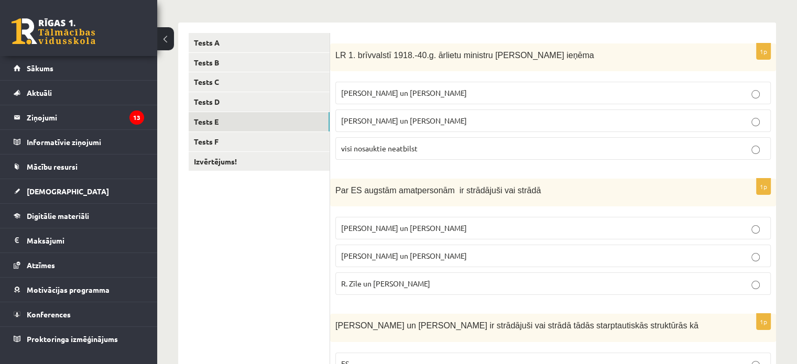
scroll to position [50, 0]
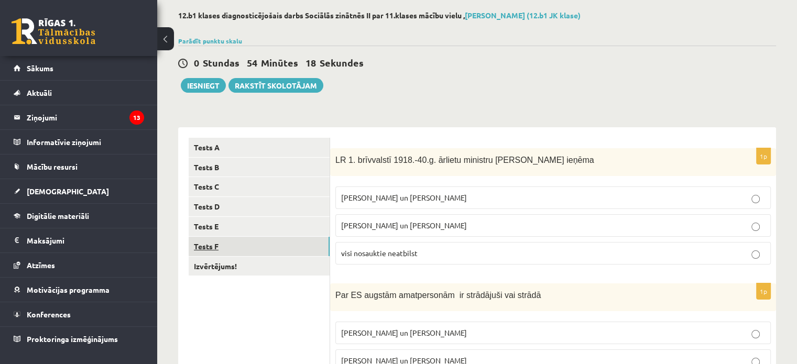
click at [260, 242] on link "Tests F" at bounding box center [259, 246] width 141 height 19
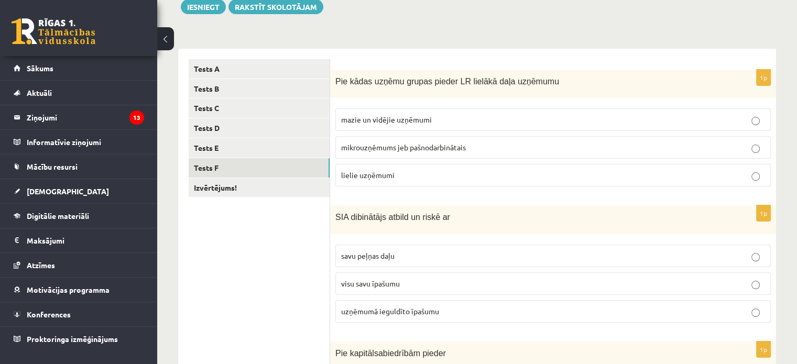
scroll to position [129, 0]
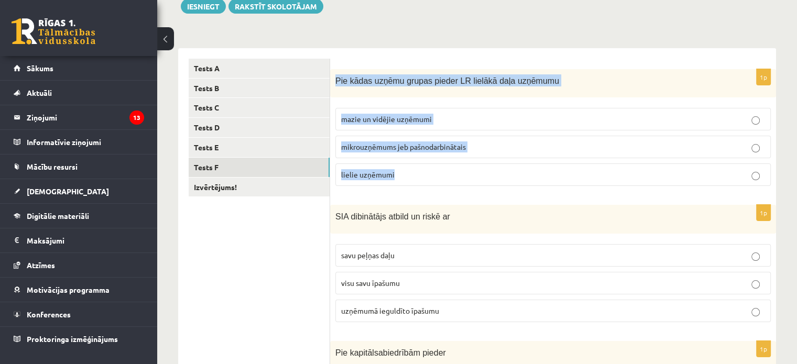
drag, startPoint x: 335, startPoint y: 77, endPoint x: 422, endPoint y: 171, distance: 128.3
click at [422, 171] on div "1p Pie kādas uzņēmu grupas pieder LR lielākā daļa uzņēmumu mazie un vidējie uzņ…" at bounding box center [553, 132] width 446 height 126
click at [375, 109] on label "mazie un vidējie uzņēmumi" at bounding box center [552, 119] width 435 height 23
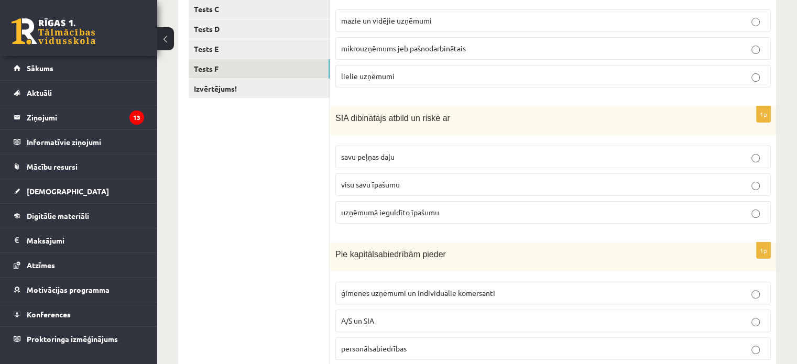
scroll to position [240, 0]
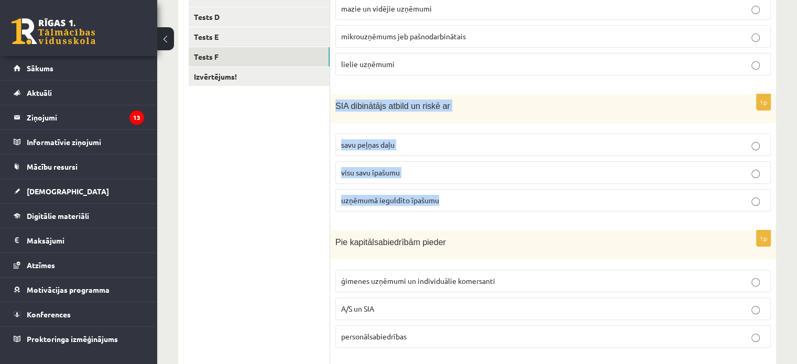
drag, startPoint x: 332, startPoint y: 105, endPoint x: 453, endPoint y: 190, distance: 147.1
click at [453, 190] on div "1p SIA dibinātājs atbild un riskē ar savu peļņas daļu visu savu īpašumu uzņēmum…" at bounding box center [553, 157] width 446 height 126
click at [369, 196] on span "uzņēmumā ieguldīto īpašumu" at bounding box center [390, 199] width 98 height 9
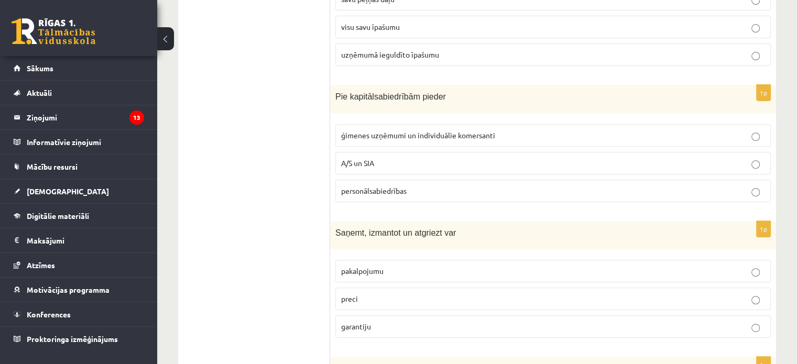
scroll to position [390, 0]
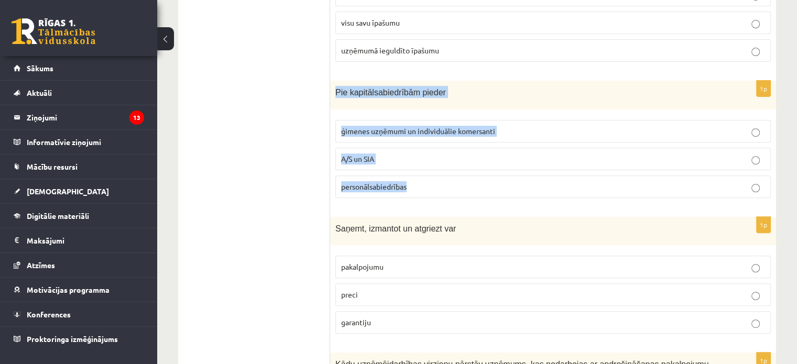
drag, startPoint x: 335, startPoint y: 93, endPoint x: 437, endPoint y: 176, distance: 131.5
click at [437, 176] on div "1p Pie kapitālsabiedrībām pieder ģimenes uzņēmumi un individuālie komersanti A/…" at bounding box center [553, 144] width 446 height 126
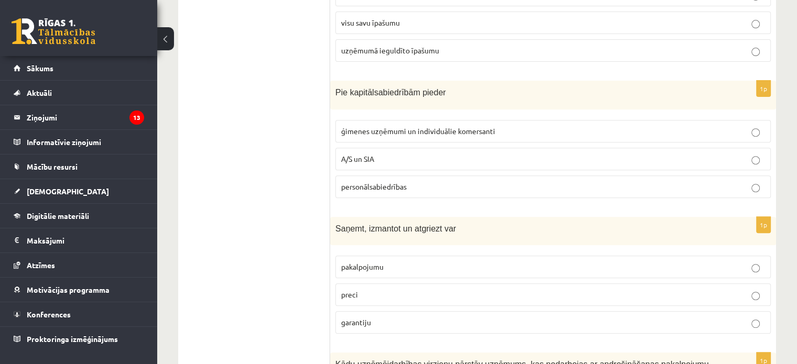
click at [326, 113] on ul "Tests A Tests B Tests C Tests D Tests E Tests F Izvērtējums!" at bounding box center [259, 144] width 141 height 692
click at [355, 164] on label "A/S un SIA" at bounding box center [552, 159] width 435 height 23
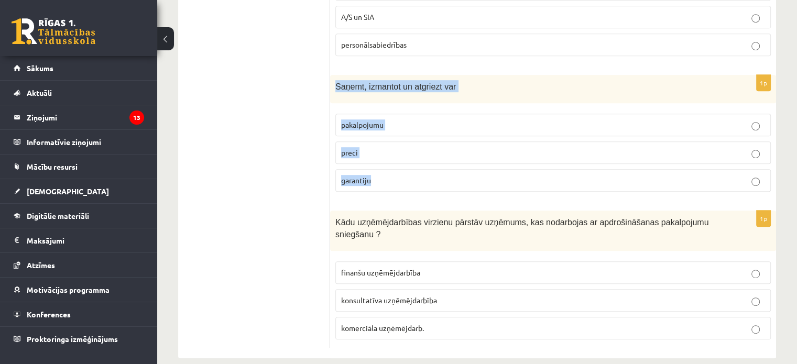
drag, startPoint x: 335, startPoint y: 81, endPoint x: 423, endPoint y: 169, distance: 124.4
click at [423, 169] on div "1p Saņemt, izmantot un atgriezt var pakalpojumu preci garantiju" at bounding box center [553, 138] width 446 height 126
click at [373, 157] on label "preci" at bounding box center [552, 152] width 435 height 23
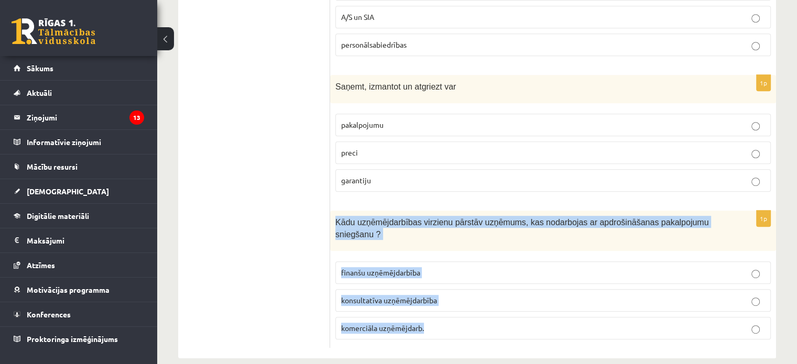
drag, startPoint x: 336, startPoint y: 217, endPoint x: 446, endPoint y: 303, distance: 139.9
click at [446, 303] on div "1p Kādu uzņēmējdarbības virzienu pārstāv uzņēmums, kas nodarbojas ar apdrošināš…" at bounding box center [553, 279] width 446 height 137
click at [384, 268] on span "finanšu uzņēmējdarbība" at bounding box center [380, 272] width 79 height 9
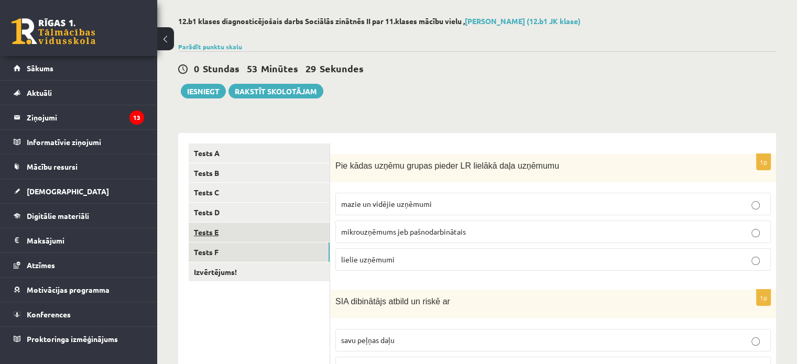
scroll to position [33, 0]
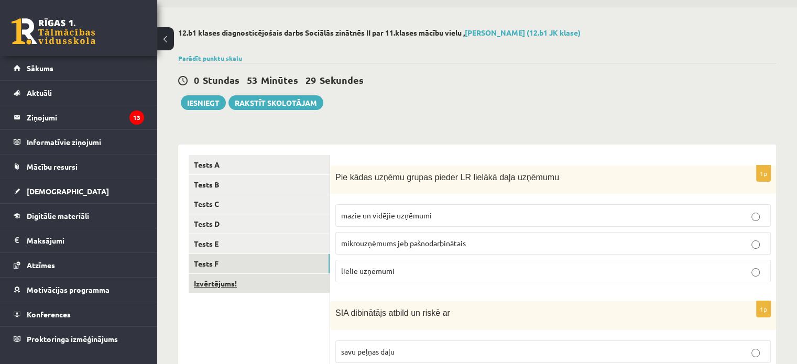
click at [235, 282] on link "Izvērtējums!" at bounding box center [259, 283] width 141 height 19
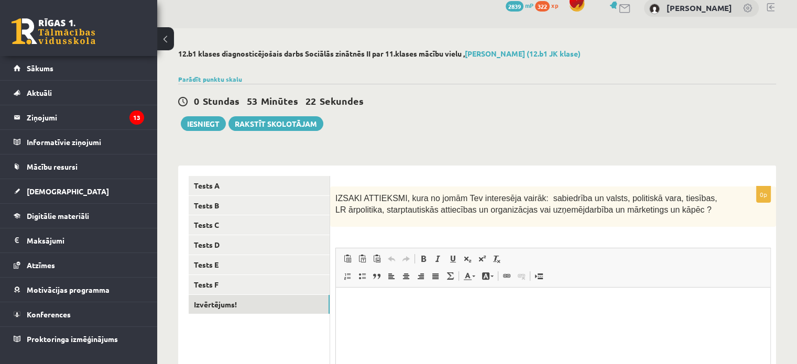
scroll to position [13, 0]
click at [206, 121] on button "Iesniegt" at bounding box center [203, 123] width 45 height 15
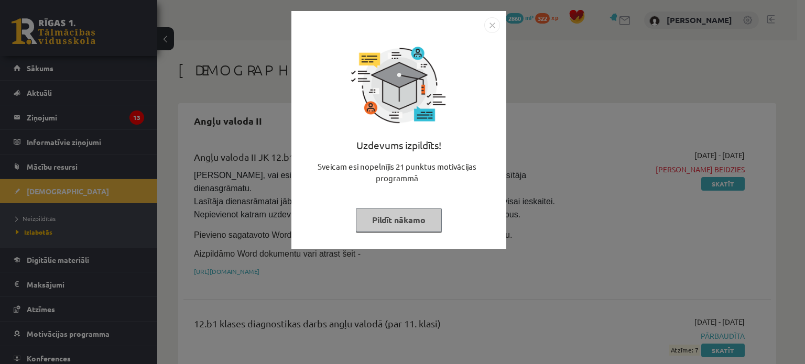
click at [409, 217] on button "Pildīt nākamo" at bounding box center [399, 220] width 86 height 24
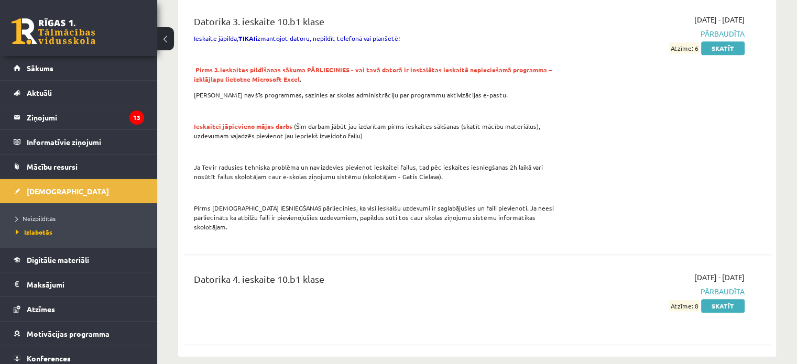
scroll to position [849, 0]
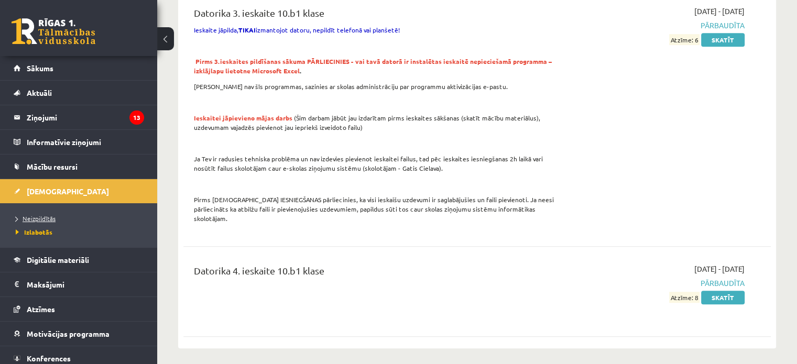
click at [40, 219] on span "Neizpildītās" at bounding box center [36, 218] width 40 height 8
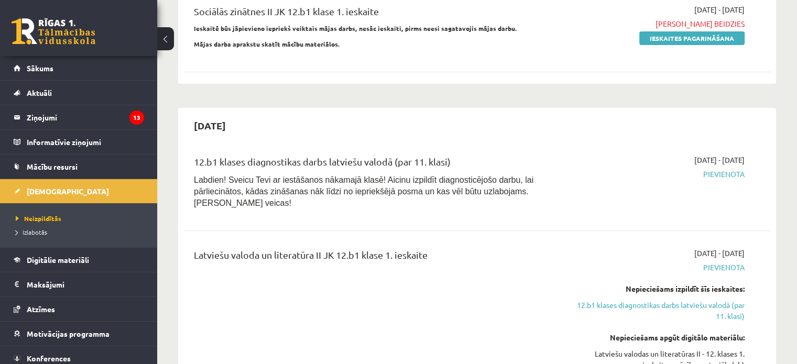
scroll to position [320, 0]
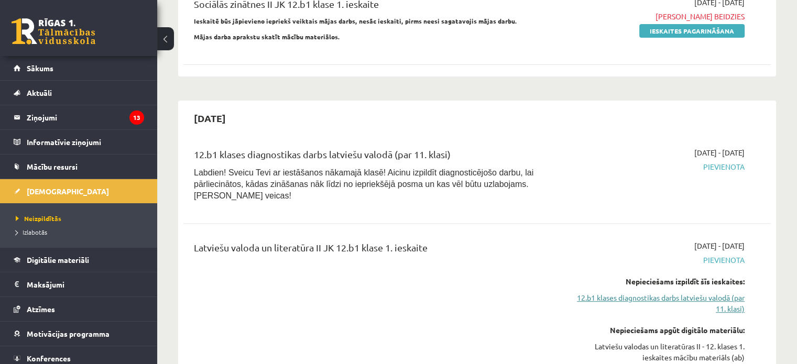
click at [637, 292] on link "12.b1 klases diagnostikas darbs latviešu valodā (par 11. klasi)" at bounding box center [657, 303] width 173 height 22
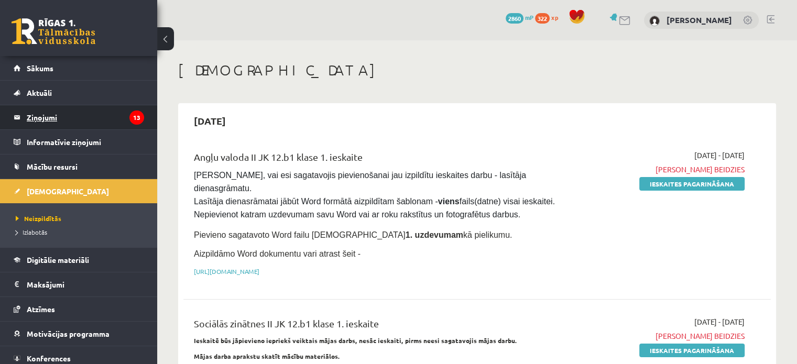
click at [97, 117] on legend "Ziņojumi 13" at bounding box center [85, 117] width 117 height 24
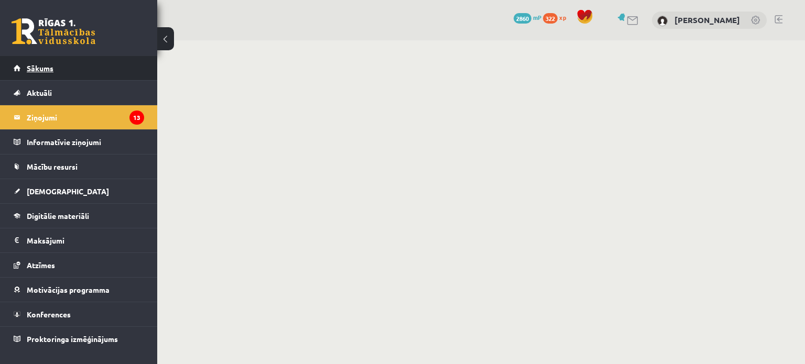
click at [116, 75] on link "Sākums" at bounding box center [79, 68] width 130 height 24
